Goal: Task Accomplishment & Management: Use online tool/utility

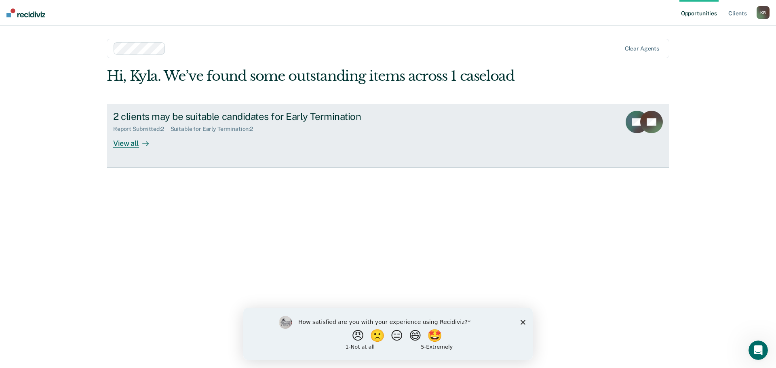
click at [124, 142] on div "View all" at bounding box center [135, 140] width 45 height 16
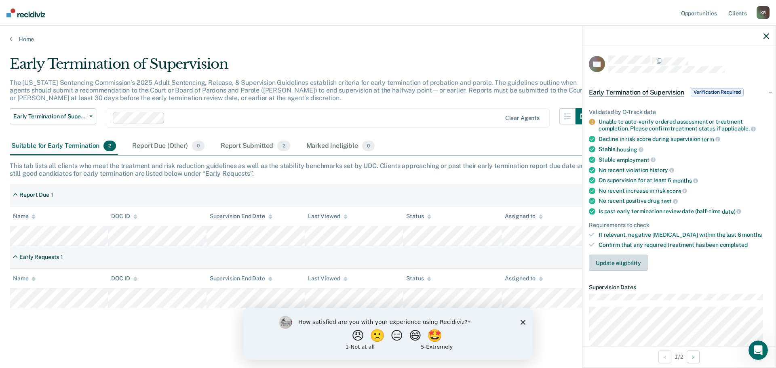
click at [615, 260] on button "Update eligibility" at bounding box center [618, 262] width 59 height 16
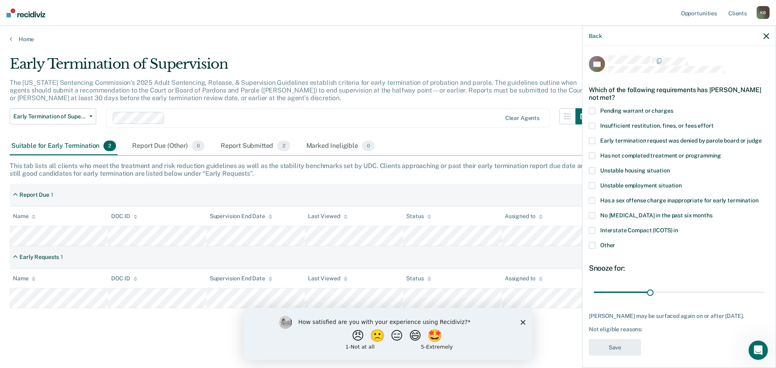
click at [593, 155] on span at bounding box center [592, 155] width 6 height 6
click at [721, 152] on input "Has not completed treatment or programming" at bounding box center [721, 152] width 0 height 0
click at [606, 350] on button "Save" at bounding box center [615, 347] width 52 height 17
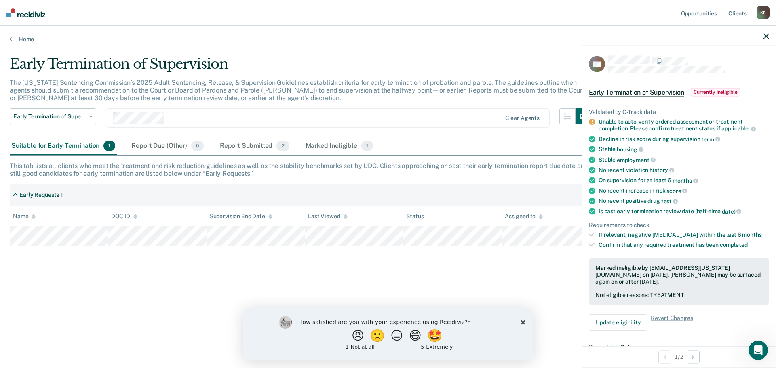
click at [766, 35] on icon "button" at bounding box center [766, 36] width 6 height 6
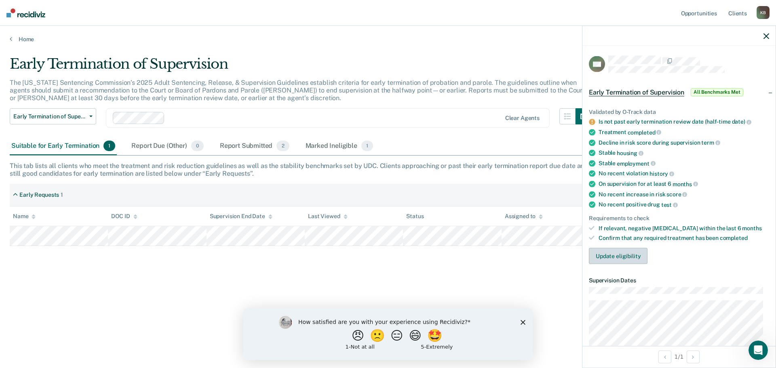
click at [627, 256] on button "Update eligibility" at bounding box center [618, 256] width 59 height 16
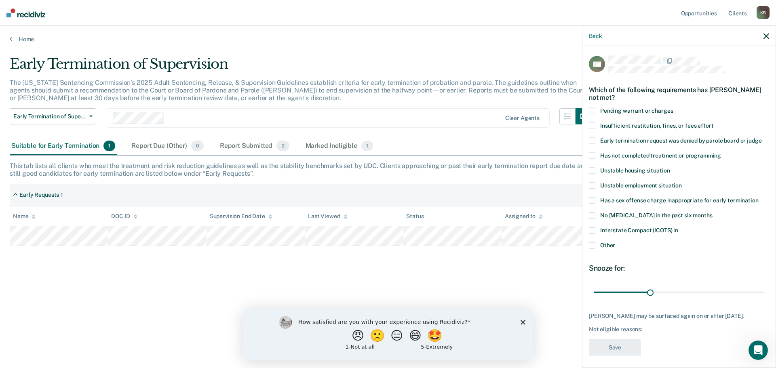
click at [592, 245] on span at bounding box center [592, 245] width 6 height 6
click at [615, 242] on input "Other" at bounding box center [615, 242] width 0 height 0
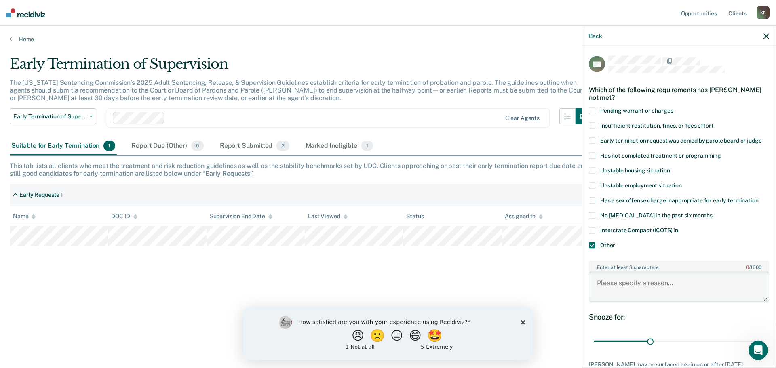
click at [599, 282] on textarea "Enter at least 3 characters 0 / 1600" at bounding box center [678, 287] width 179 height 30
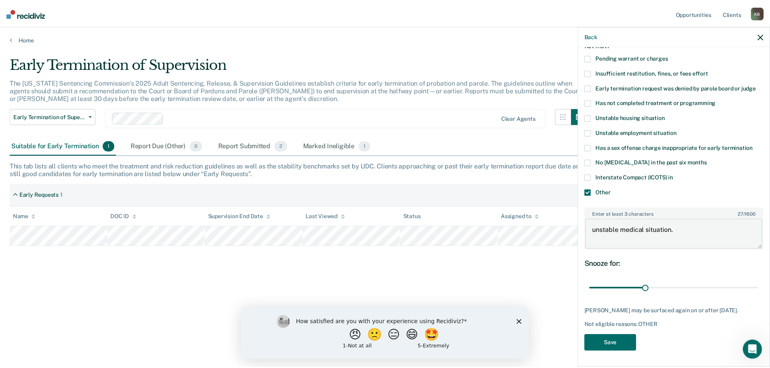
scroll to position [59, 0]
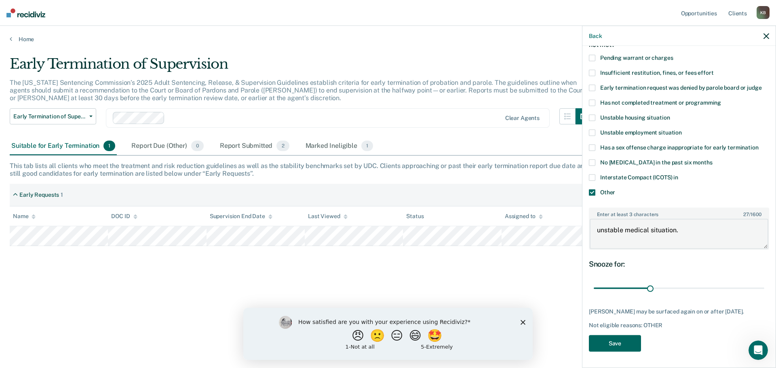
type textarea "unstable medical situation."
click at [614, 342] on button "Save" at bounding box center [615, 343] width 52 height 17
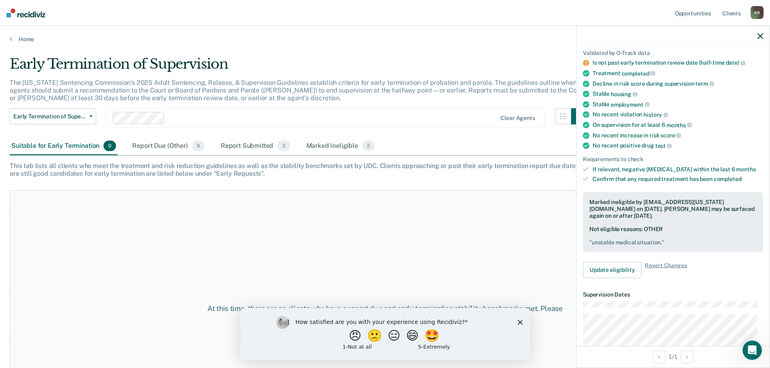
click at [764, 37] on div at bounding box center [672, 36] width 193 height 20
click at [761, 35] on icon "button" at bounding box center [760, 36] width 6 height 6
